Goal: Navigation & Orientation: Find specific page/section

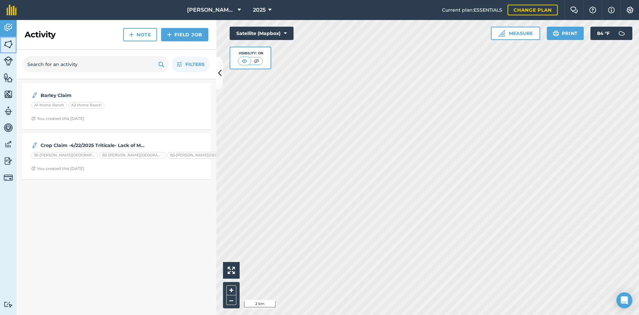
click at [6, 45] on img at bounding box center [8, 44] width 9 height 10
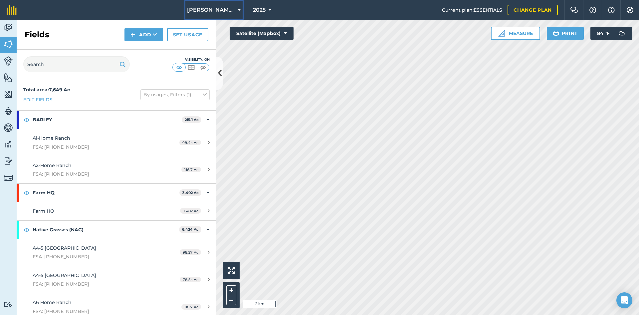
click at [191, 15] on button "[PERSON_NAME] Brother Ranch" at bounding box center [213, 10] width 59 height 20
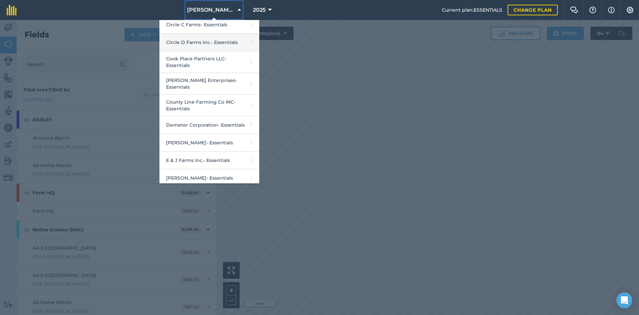
scroll to position [233, 0]
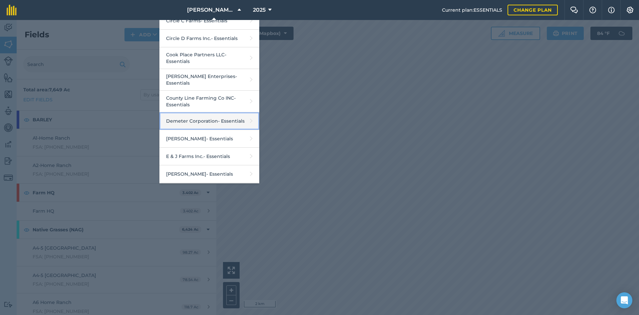
click at [201, 115] on link "Demeter Corporation - Essentials" at bounding box center [209, 121] width 100 height 18
